Goal: Information Seeking & Learning: Learn about a topic

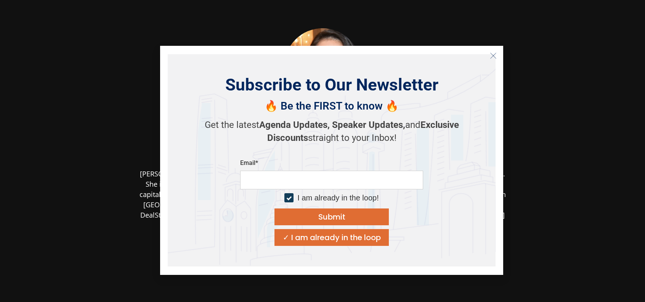
drag, startPoint x: 597, startPoint y: 104, endPoint x: 579, endPoint y: 92, distance: 21.4
click at [597, 104] on section "[PERSON_NAME] Senior Journalist & Managing Editor DealStreetAsia [PERSON_NAME] …" at bounding box center [322, 189] width 645 height 379
click at [494, 56] on line "Close" at bounding box center [493, 55] width 5 height 5
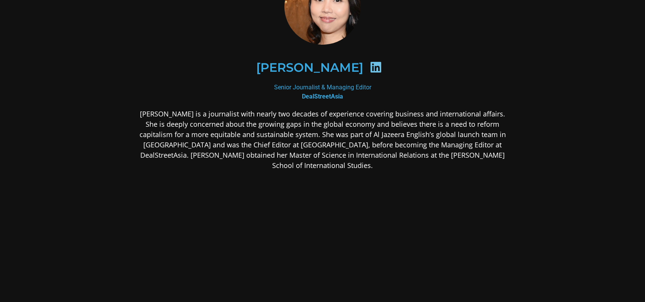
scroll to position [77, 0]
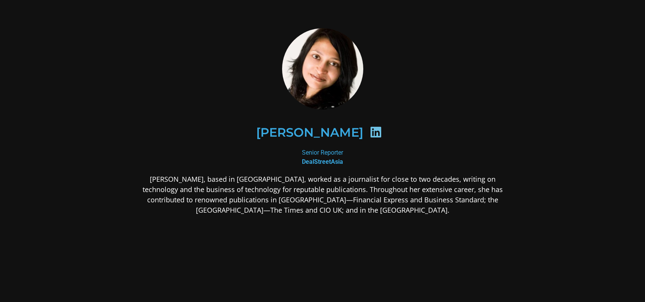
click at [370, 131] on icon at bounding box center [376, 132] width 12 height 12
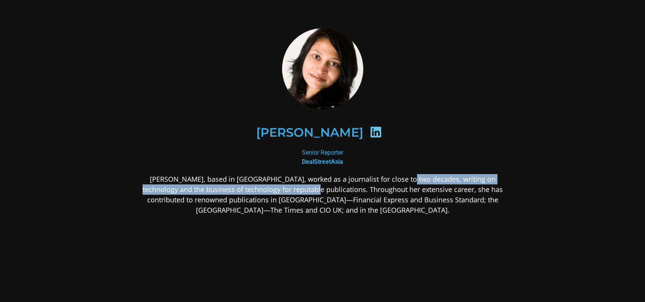
drag, startPoint x: 382, startPoint y: 177, endPoint x: 277, endPoint y: 187, distance: 105.7
click at [277, 187] on p "Kavitha, based in Singapore, worked as a journalist for close to two decades, w…" at bounding box center [322, 194] width 371 height 41
copy p "writing on technology and the business of technology for reputable publications"
